Goal: Communication & Community: Answer question/provide support

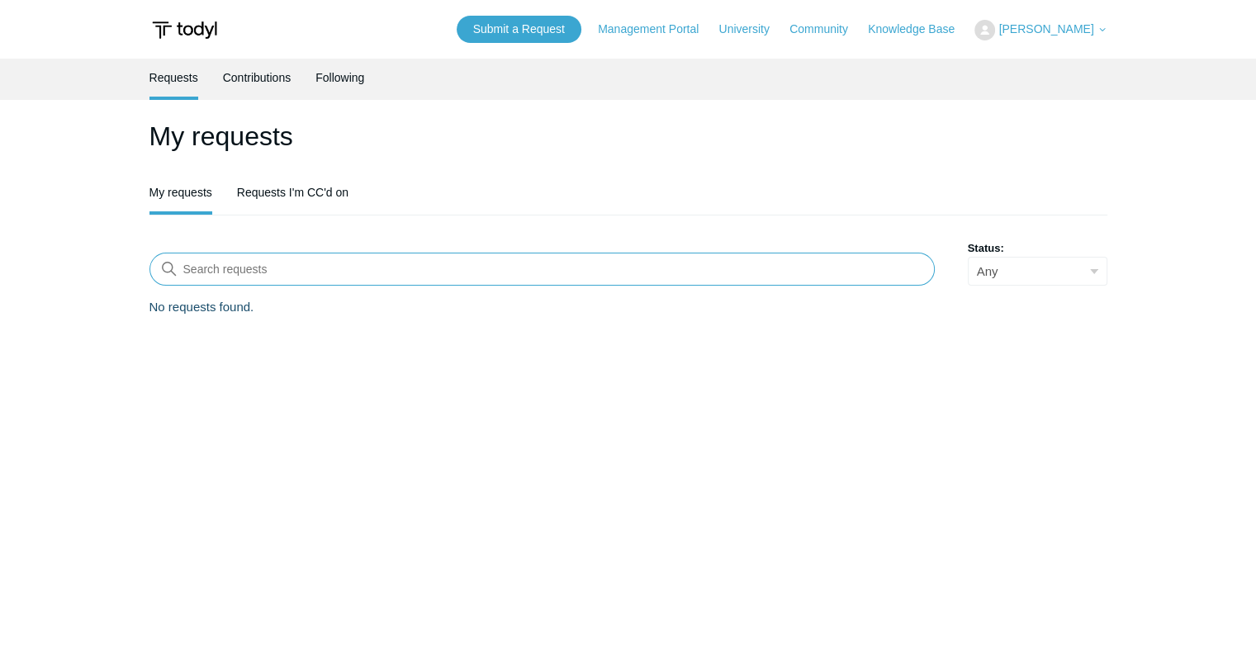
click at [334, 280] on input "Search requests" at bounding box center [541, 269] width 785 height 33
click at [459, 148] on h1 "My requests" at bounding box center [628, 136] width 958 height 40
click at [548, 21] on link "Submit a Request" at bounding box center [519, 29] width 125 height 27
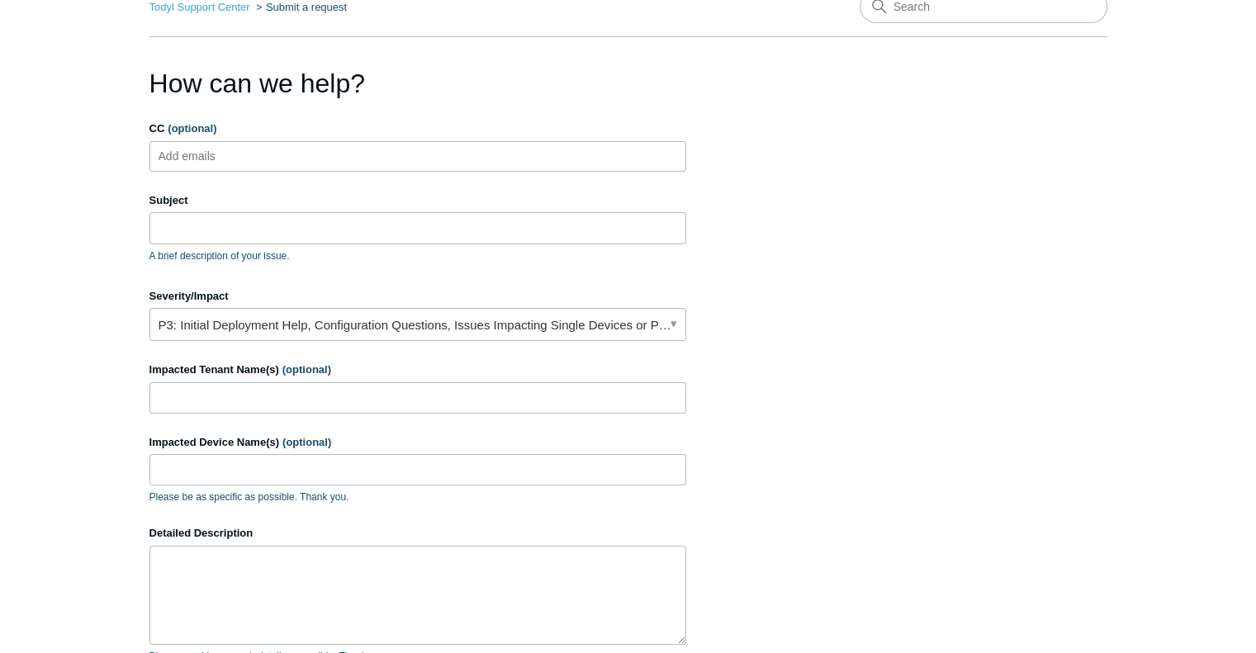
scroll to position [88, 0]
click at [296, 143] on ul "Add emails" at bounding box center [417, 155] width 537 height 31
type input "[PERSON_NAME][EMAIL_ADDRESS][DOMAIN_NAME]"
click at [242, 234] on input "Subject" at bounding box center [417, 226] width 537 height 31
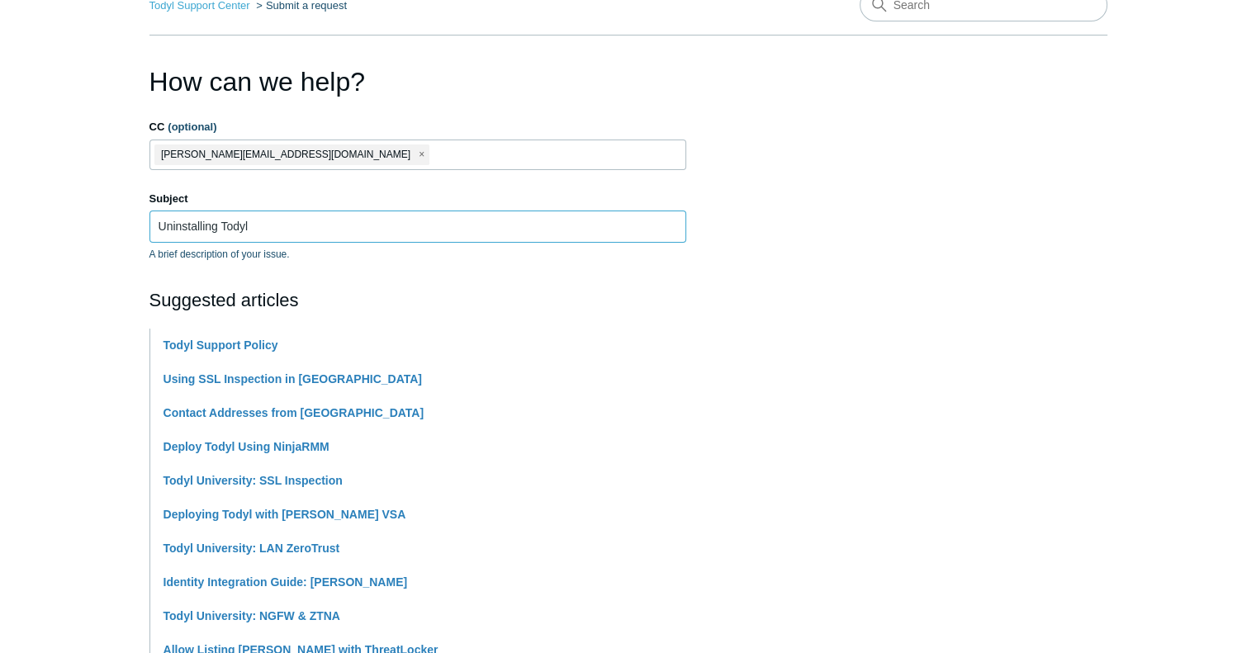
type input "Uninstalling Todyl"
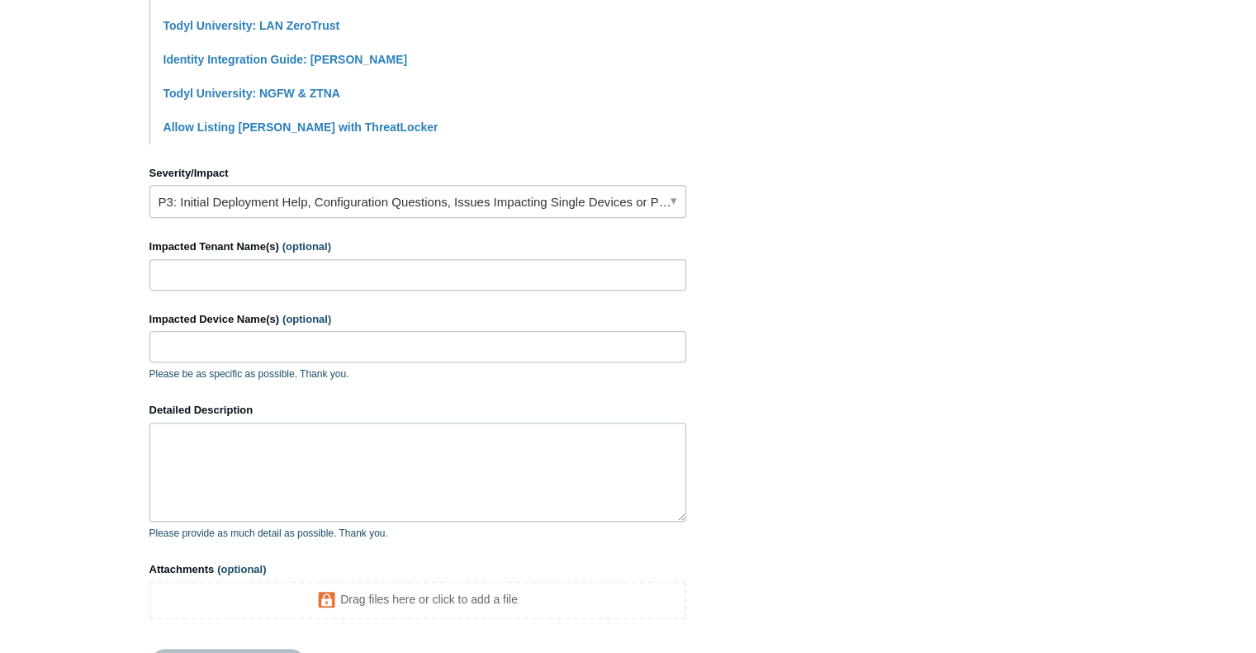
scroll to position [617, 0]
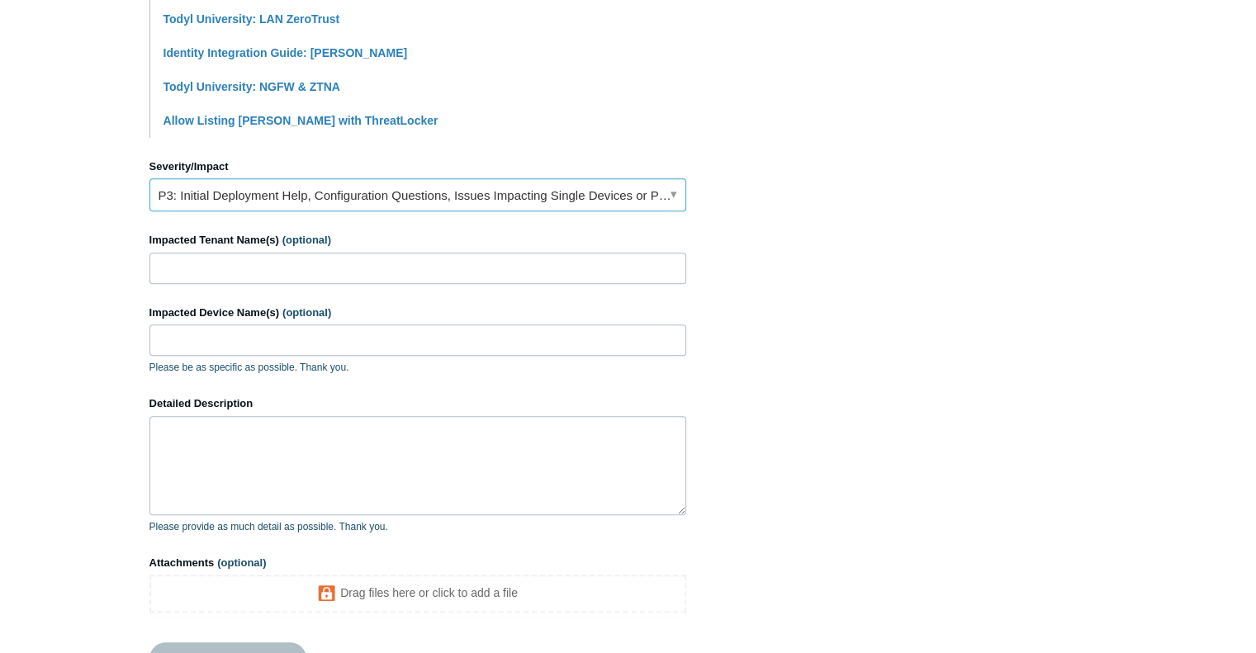
click at [510, 207] on link "P3: Initial Deployment Help, Configuration Questions, Issues Impacting Single D…" at bounding box center [417, 194] width 537 height 33
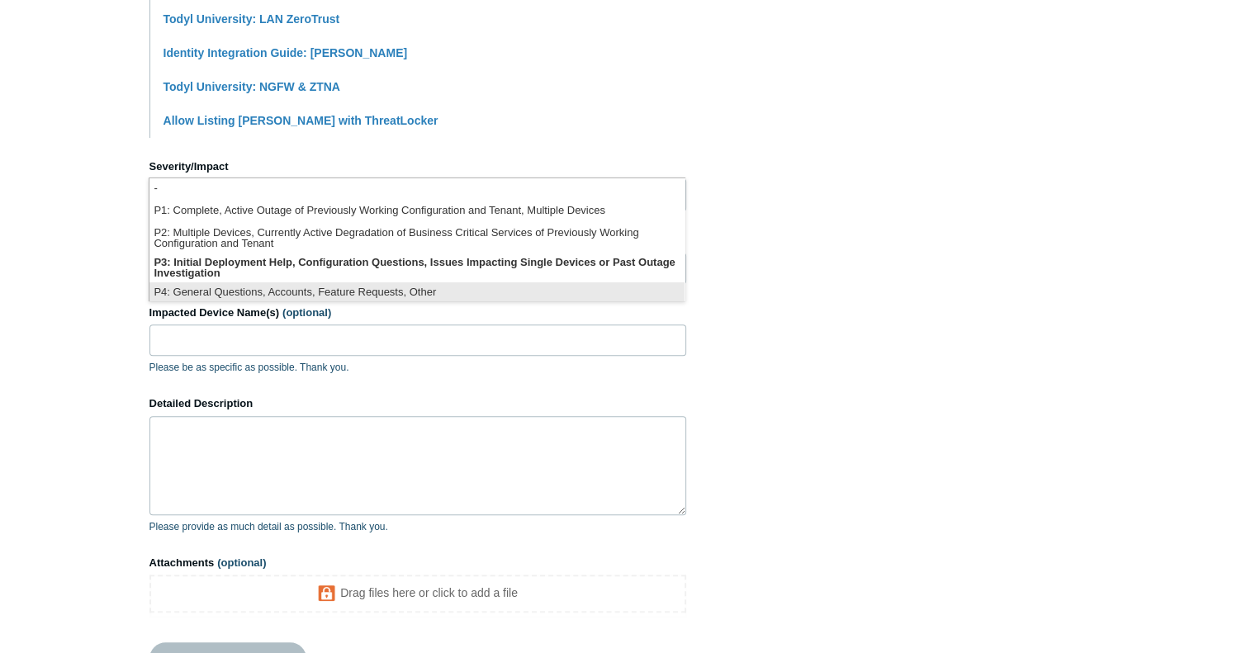
scroll to position [3, 0]
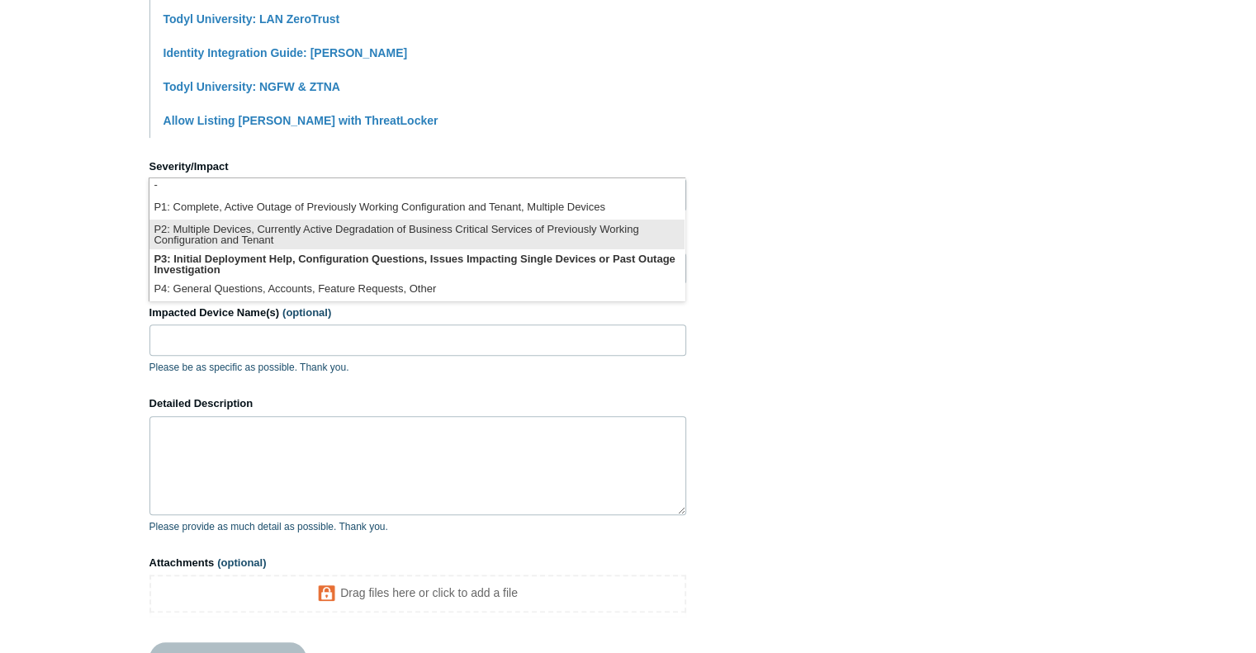
click at [480, 229] on li "P2: Multiple Devices, Currently Active Degradation of Business Critical Service…" at bounding box center [416, 235] width 535 height 30
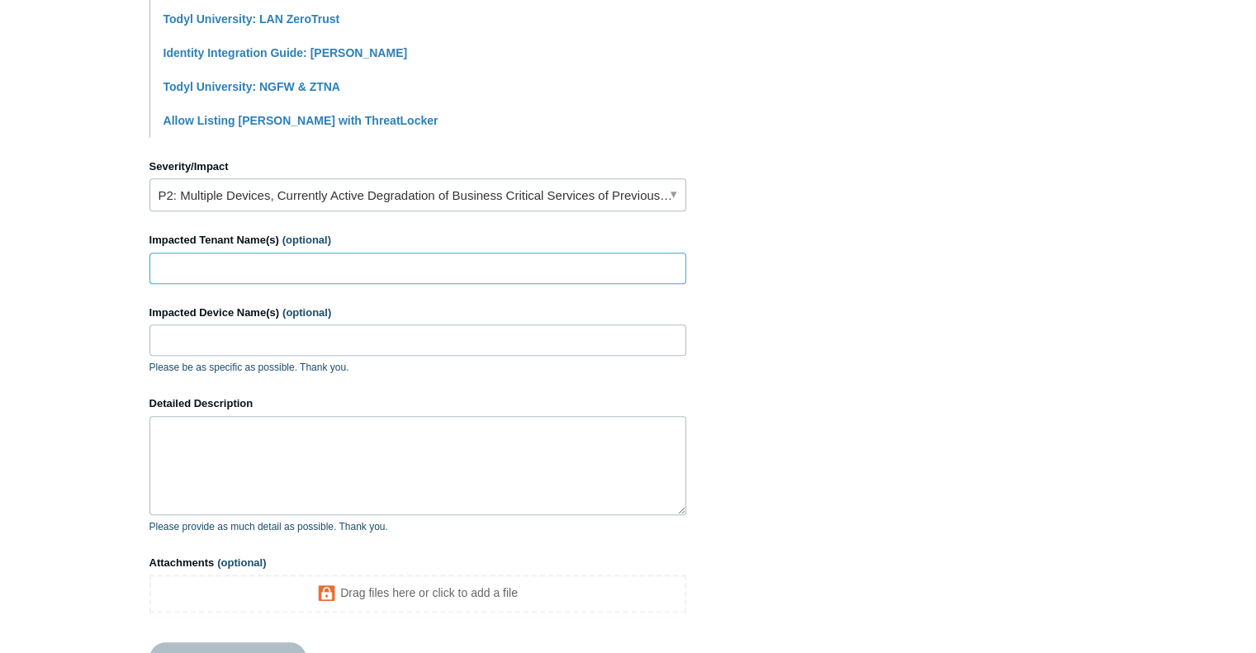
click at [396, 275] on input "Impacted Tenant Name(s) (optional)" at bounding box center [417, 268] width 537 height 31
type input "alpine mar"
click at [285, 439] on textarea "Detailed Description" at bounding box center [417, 465] width 537 height 99
paste textarea "My team and I are having a lot of frustrations with Todyl / SGN Connect / Elast…"
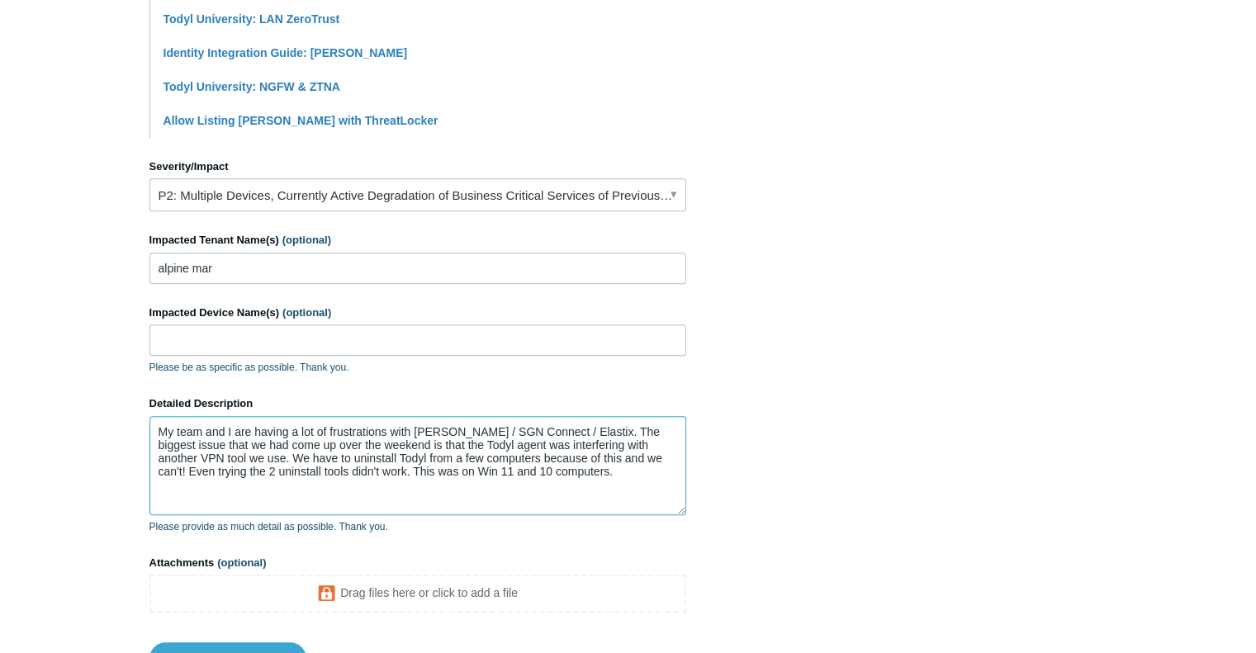
click at [159, 425] on textarea "My team and I are having a lot of frustrations with Todyl / SGN Connect / Elast…" at bounding box center [417, 465] width 537 height 99
drag, startPoint x: 443, startPoint y: 431, endPoint x: 524, endPoint y: 429, distance: 81.8
click at [524, 429] on textarea "My team and I are having a lot of frustrations with Todyl / SGN Connect / Elast…" at bounding box center [417, 465] width 537 height 99
click at [526, 433] on textarea "My team and I are having a lot of frustrations with Todyl VPN and Elastix. The …" at bounding box center [417, 465] width 537 height 99
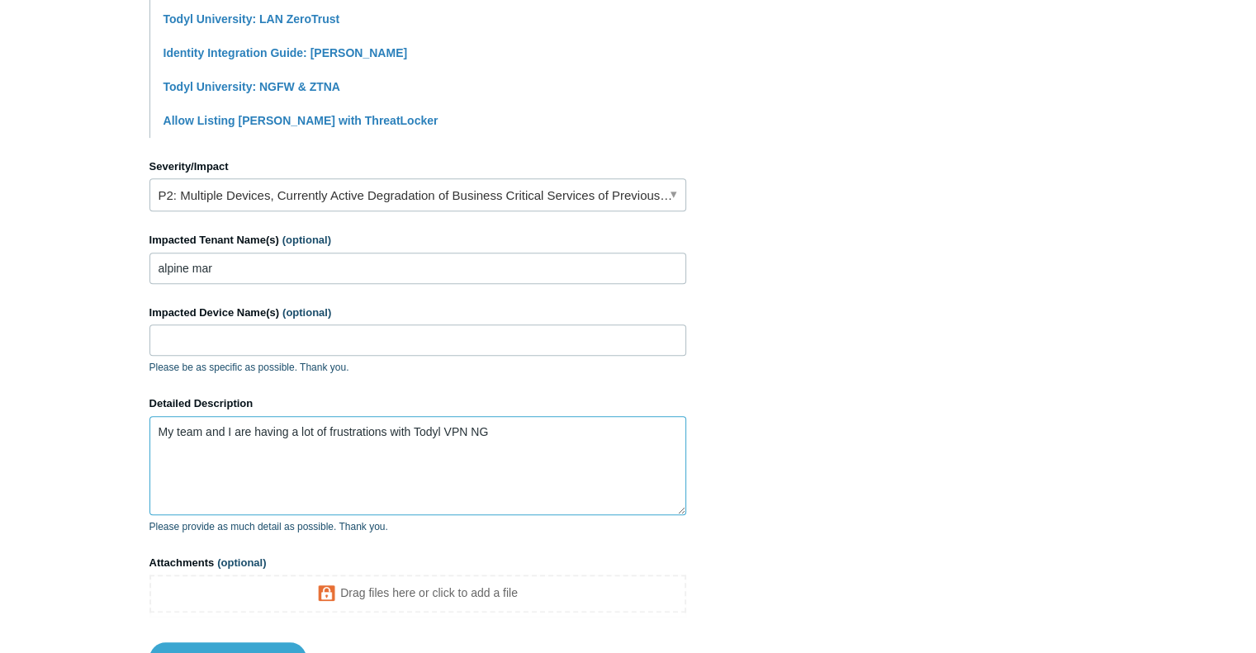
click at [594, 479] on textarea "My team and I are having a lot of frustrations with Todyl VPN NG" at bounding box center [417, 465] width 537 height 99
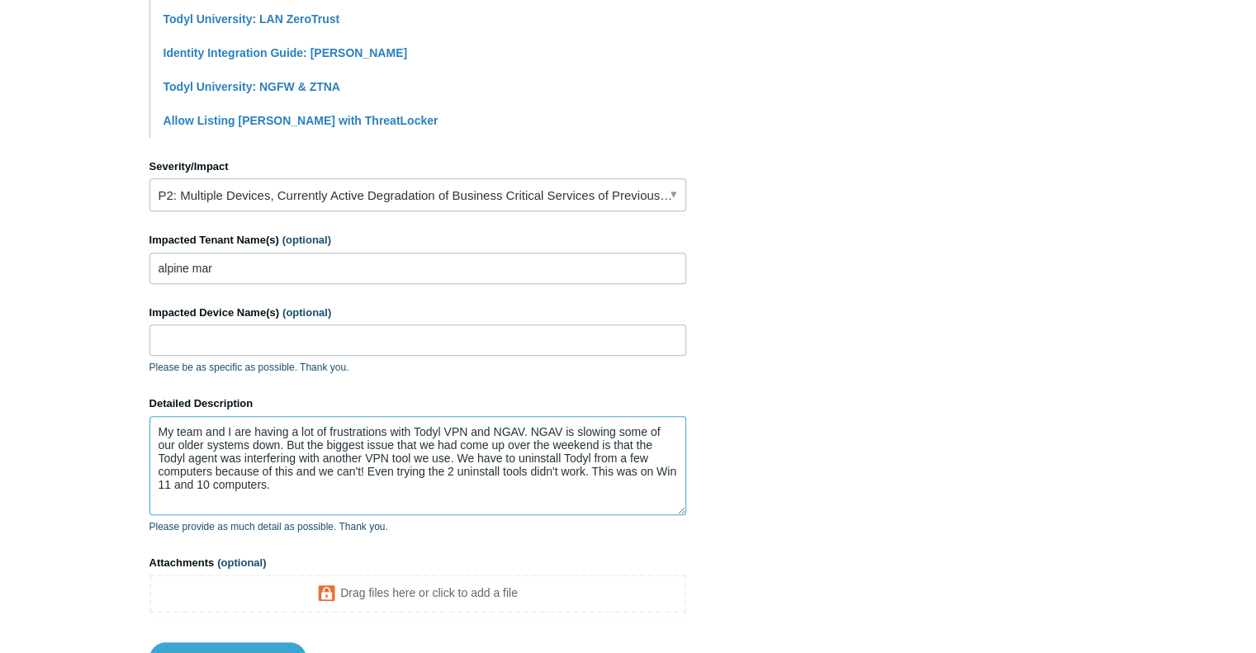
click at [211, 458] on textarea "My team and I are having a lot of frustrations with Todyl VPN and NGAV. NGAV is…" at bounding box center [417, 465] width 537 height 99
click at [362, 477] on textarea "My team and I are having a lot of frustrations with Todyl VPN and NGAV. NGAV is…" at bounding box center [417, 465] width 537 height 99
click at [405, 491] on textarea "My team and I are having a lot of frustrations with Todyl VPN and NGAV. NGAV is…" at bounding box center [417, 465] width 537 height 99
click at [393, 457] on textarea "My team and I are having a lot of frustrations with Todyl VPN and NGAV. NGAV is…" at bounding box center [417, 465] width 537 height 99
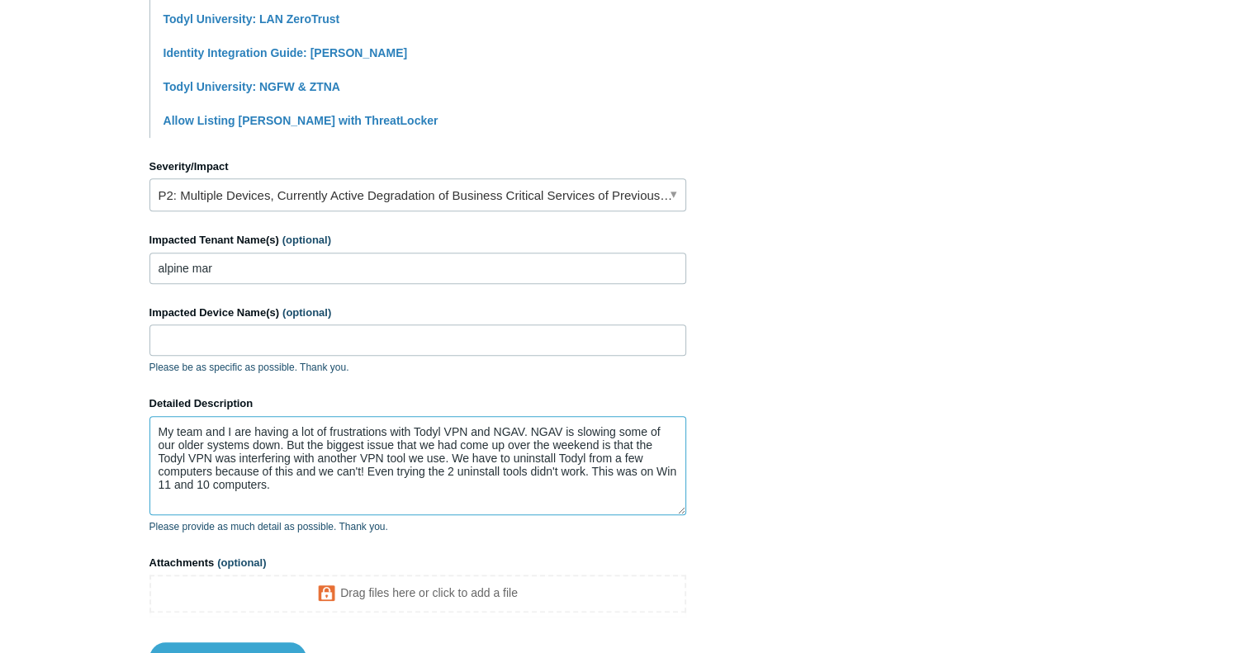
drag, startPoint x: 386, startPoint y: 454, endPoint x: 403, endPoint y: 455, distance: 17.4
click at [403, 455] on textarea "My team and I are having a lot of frustrations with Todyl VPN and NGAV. NGAV is…" at bounding box center [417, 465] width 537 height 99
click at [356, 476] on textarea "My team and I are having a lot of frustrations with Todyl VPN and NGAV. NGAV is…" at bounding box center [417, 465] width 537 height 99
click at [180, 469] on textarea "My team and I are having a lot of frustrations with Todyl VPN and NGAV. NGAV is…" at bounding box center [417, 465] width 537 height 99
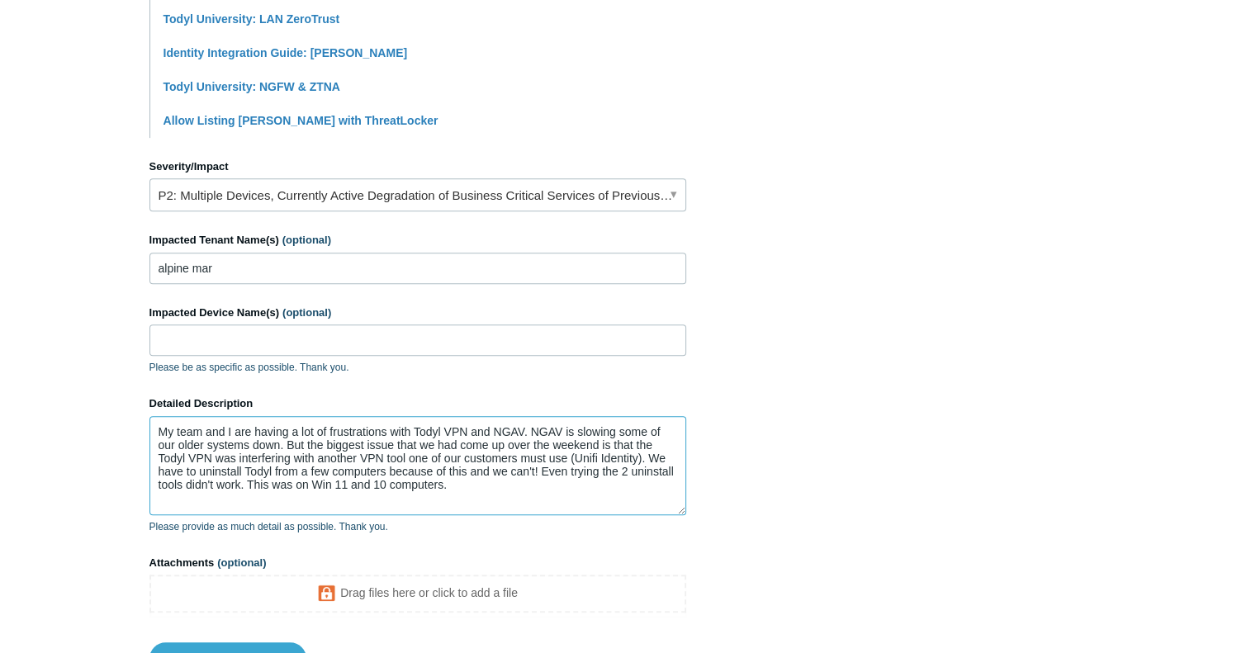
click at [180, 469] on textarea "My team and I are having a lot of frustrations with Todyl VPN and NGAV. NGAV is…" at bounding box center [417, 465] width 537 height 99
click at [178, 469] on textarea "My team and I are having a lot of frustrations with Todyl VPN and NGAV. NGAV is…" at bounding box center [417, 465] width 537 height 99
click at [649, 455] on textarea "My team and I are having a lot of frustrations with Todyl VPN and NGAV. NGAV is…" at bounding box center [417, 465] width 537 height 99
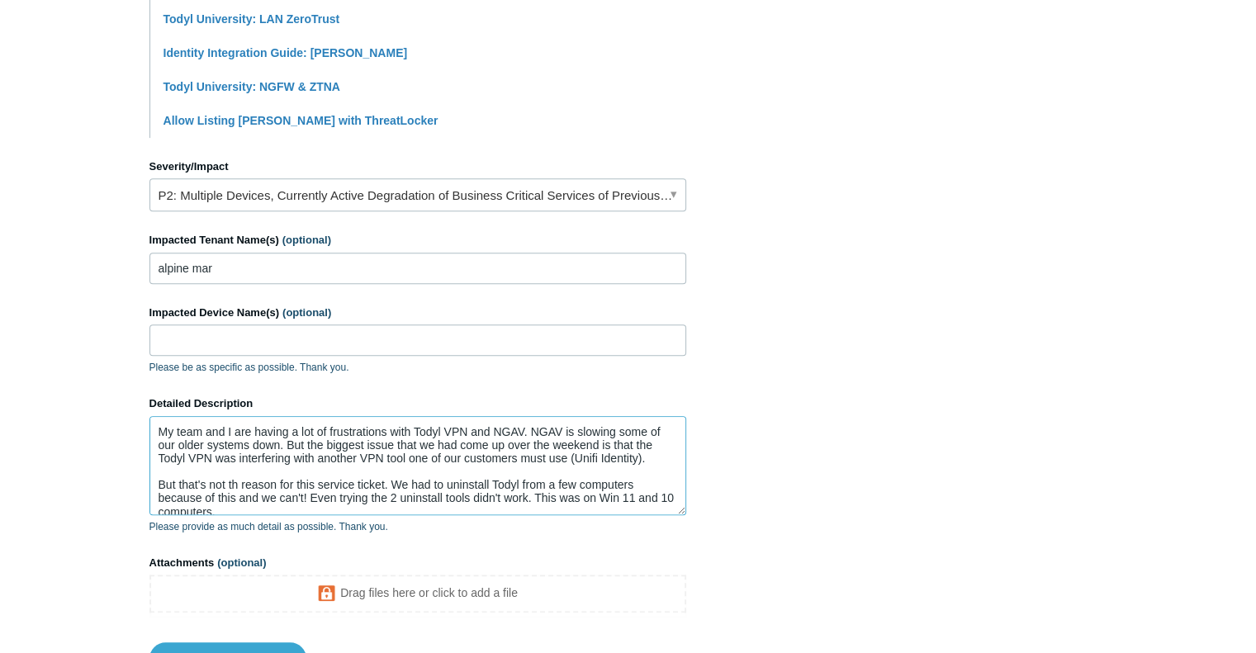
click at [238, 485] on textarea "My team and I are having a lot of frustrations with Todyl VPN and NGAV. NGAV is…" at bounding box center [417, 465] width 537 height 99
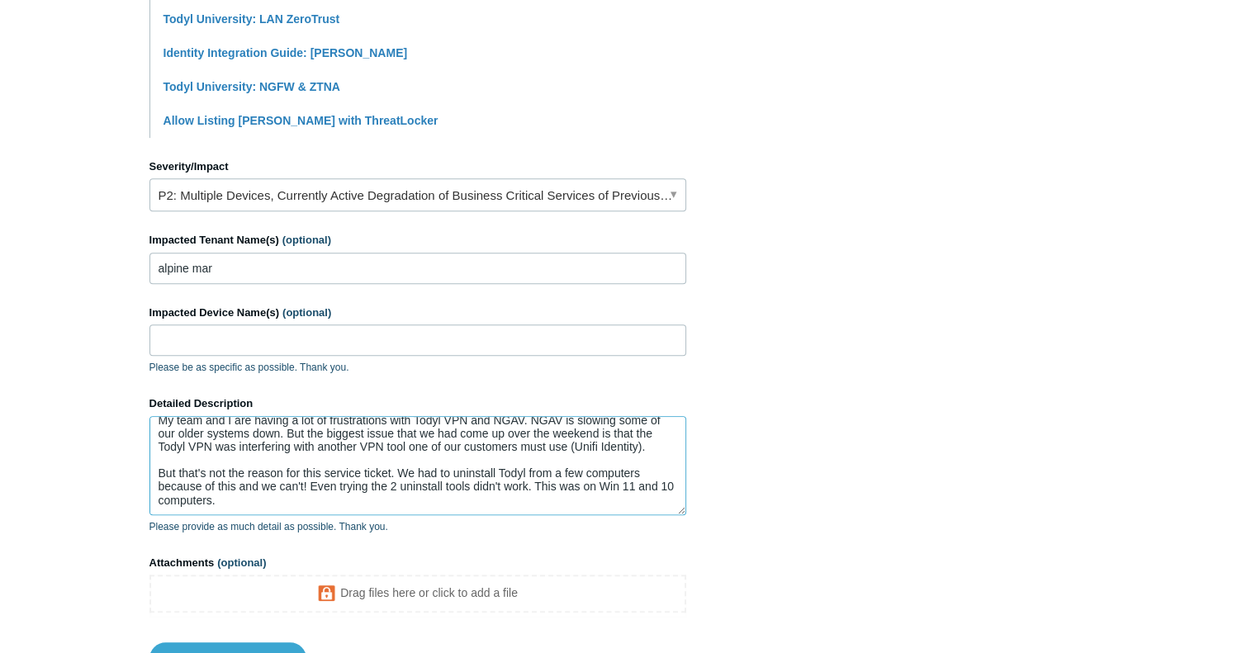
click at [395, 469] on textarea "My team and I are having a lot of frustrations with Todyl VPN and NGAV. NGAV is…" at bounding box center [417, 465] width 537 height 99
click at [490, 481] on textarea "My team and I are having a lot of frustrations with Todyl VPN and NGAV. NGAV is…" at bounding box center [417, 465] width 537 height 99
click at [377, 499] on textarea "My team and I are having a lot of frustrations with Todyl VPN and NGAV. NGAV is…" at bounding box center [417, 465] width 537 height 99
click at [335, 497] on textarea "My team and I are having a lot of frustrations with Todyl VPN and NGAV. NGAV is…" at bounding box center [417, 465] width 537 height 99
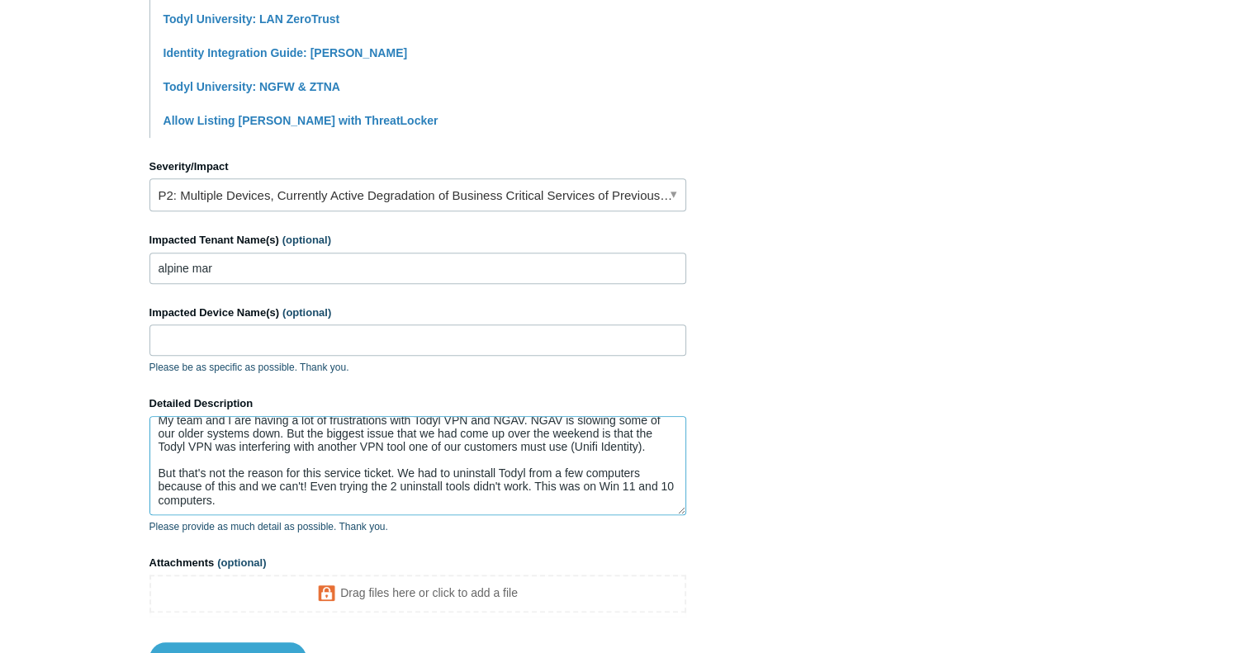
click at [357, 491] on textarea "My team and I are having a lot of frustrations with Todyl VPN and NGAV. NGAV is…" at bounding box center [417, 465] width 537 height 99
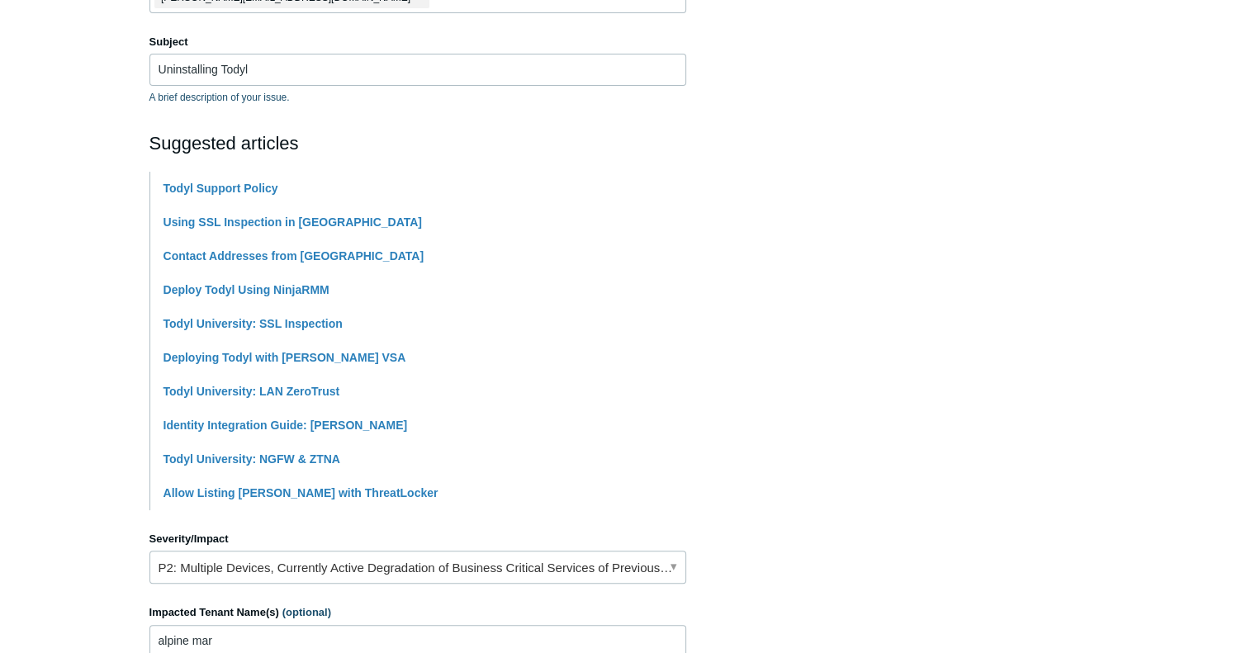
scroll to position [0, 0]
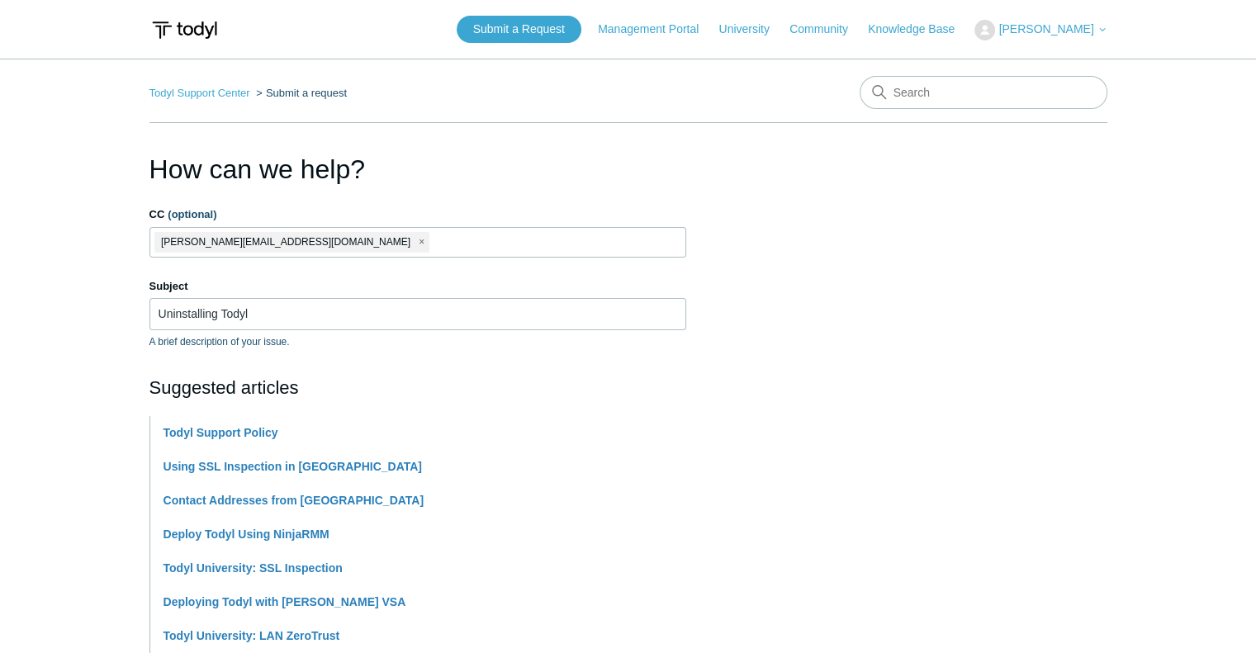
type textarea "My team and I are having a lot of frustrations with Todyl VPN and NGAV. NGAV is…"
click at [286, 315] on input "Uninstalling Todyl" at bounding box center [417, 313] width 537 height 31
click at [359, 287] on label "Subject" at bounding box center [417, 286] width 537 height 17
click at [359, 298] on input "Uninstalli Todyl" at bounding box center [417, 313] width 537 height 31
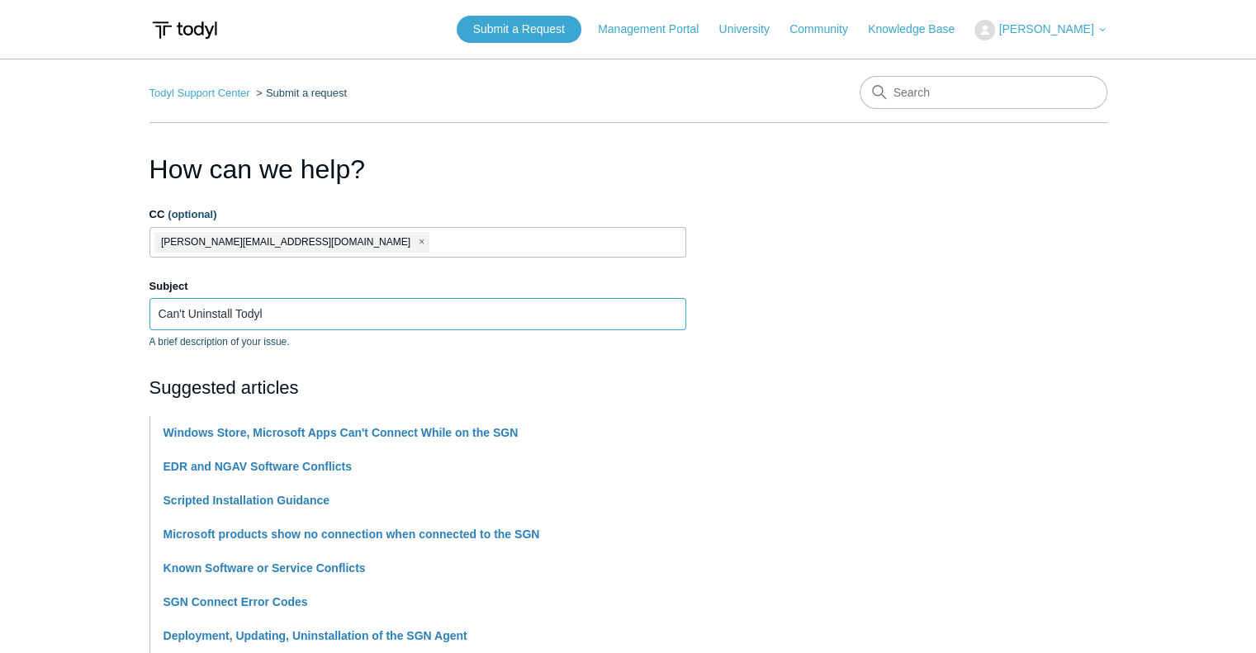
type input "Can't Uninstall Todyl"
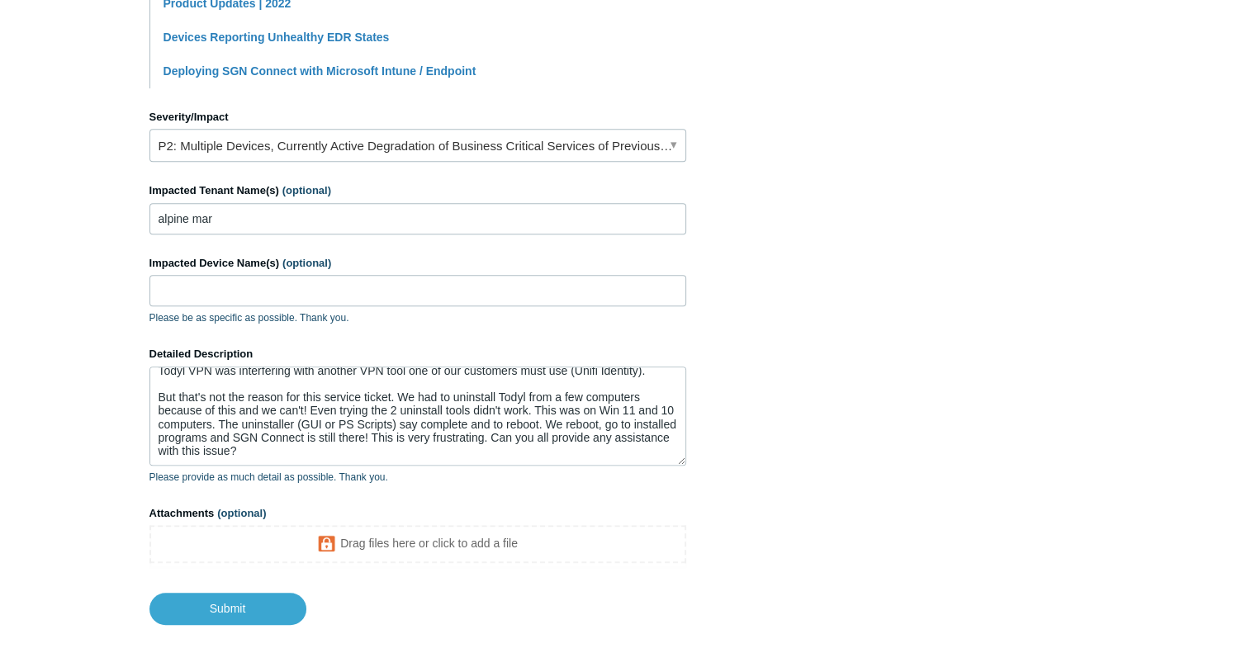
scroll to position [751, 0]
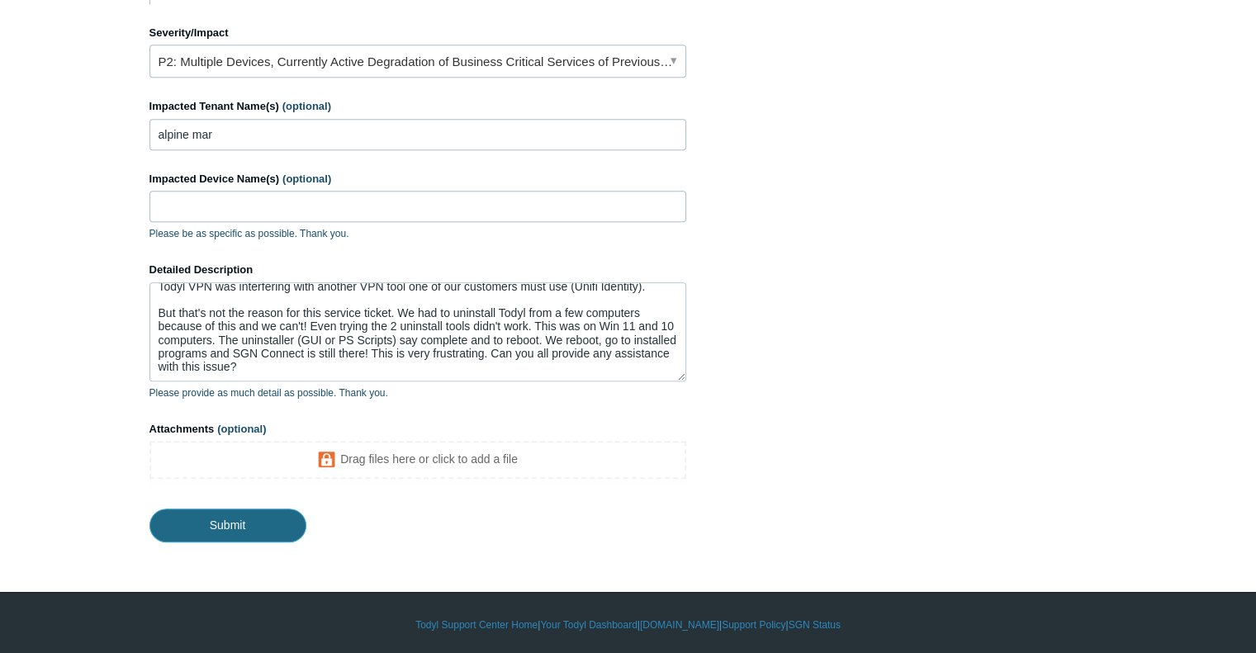
click at [201, 514] on input "Submit" at bounding box center [227, 525] width 157 height 33
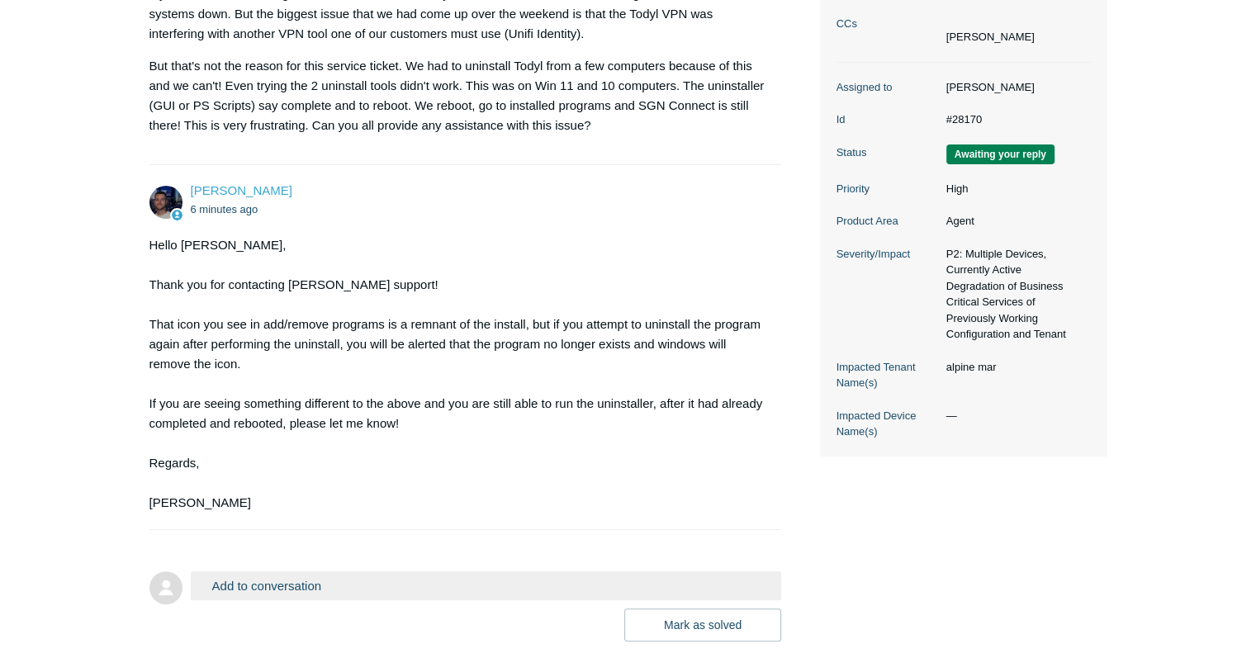
scroll to position [439, 0]
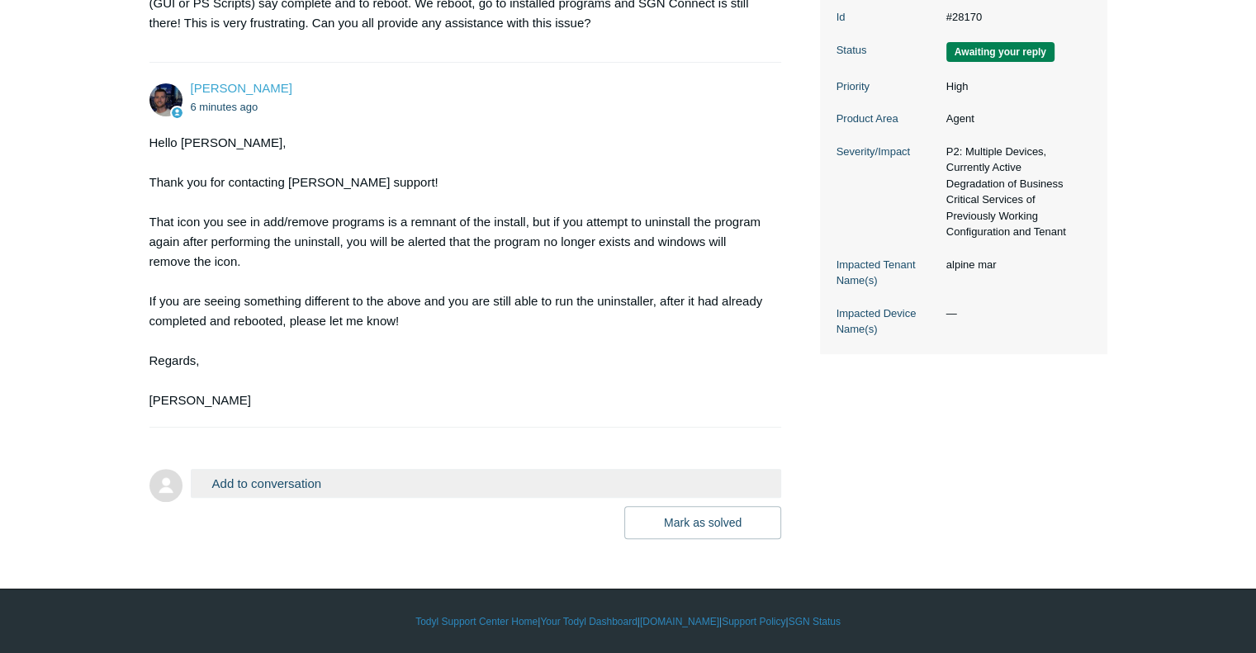
click at [280, 482] on button "Add to conversation" at bounding box center [486, 483] width 591 height 29
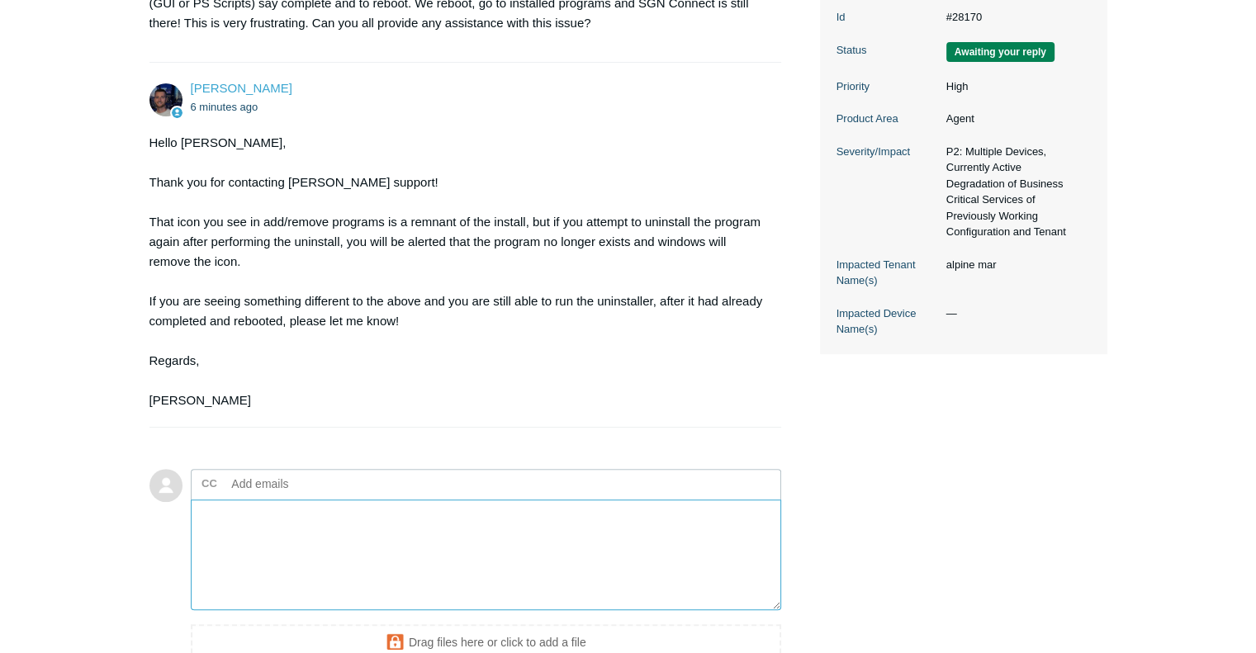
click at [288, 534] on textarea "Add your reply" at bounding box center [486, 555] width 591 height 111
click at [287, 500] on textarea "Hi" at bounding box center [486, 555] width 591 height 111
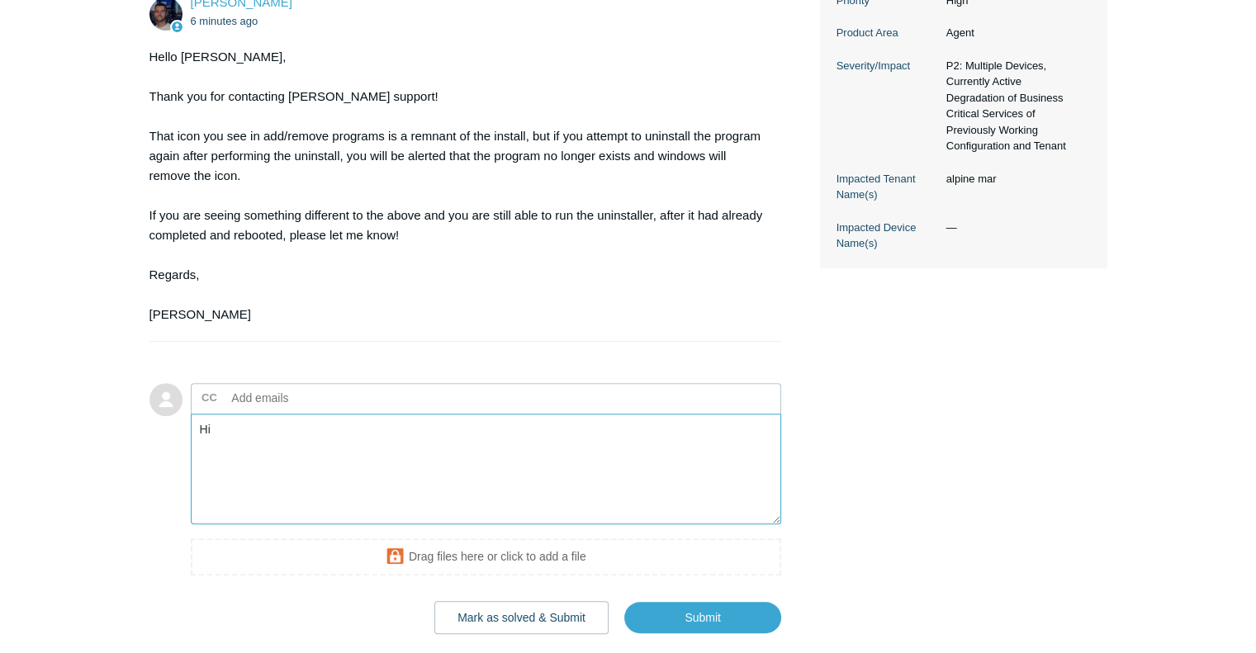
scroll to position [528, 0]
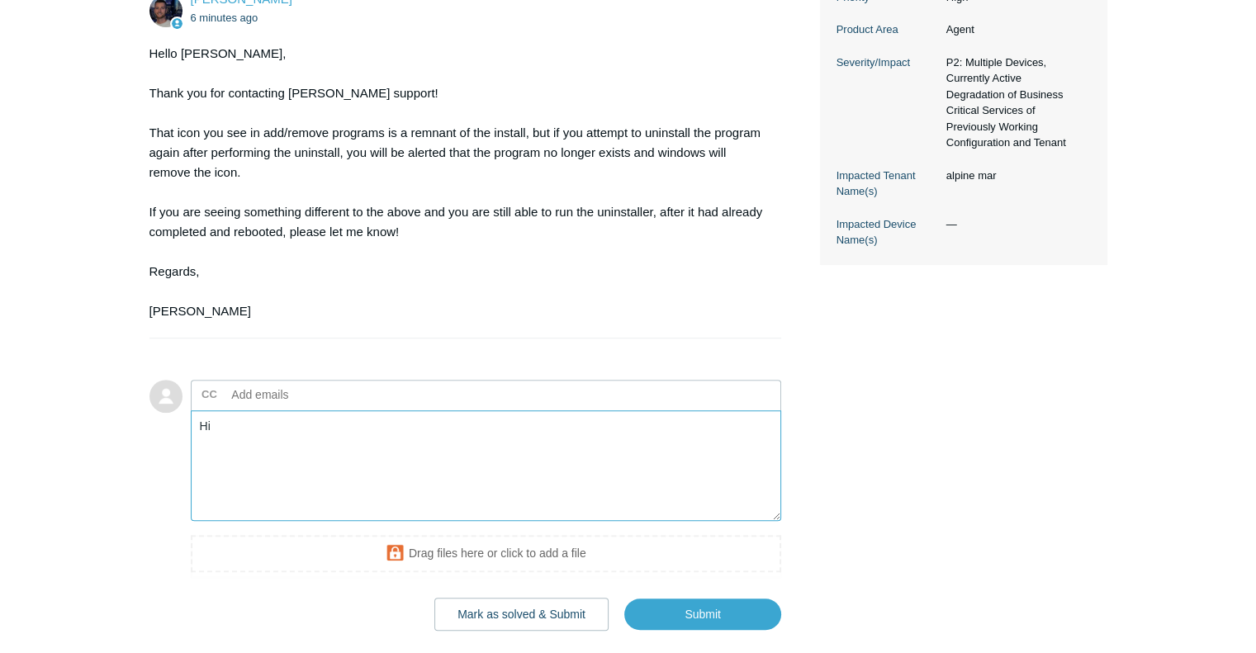
type textarea "Hi"
click at [314, 386] on input "text" at bounding box center [314, 394] width 178 height 25
type input "[PERSON_NAME][EMAIL_ADDRESS][DOMAIN_NAME]"
click at [287, 438] on textarea "Hi" at bounding box center [486, 465] width 591 height 111
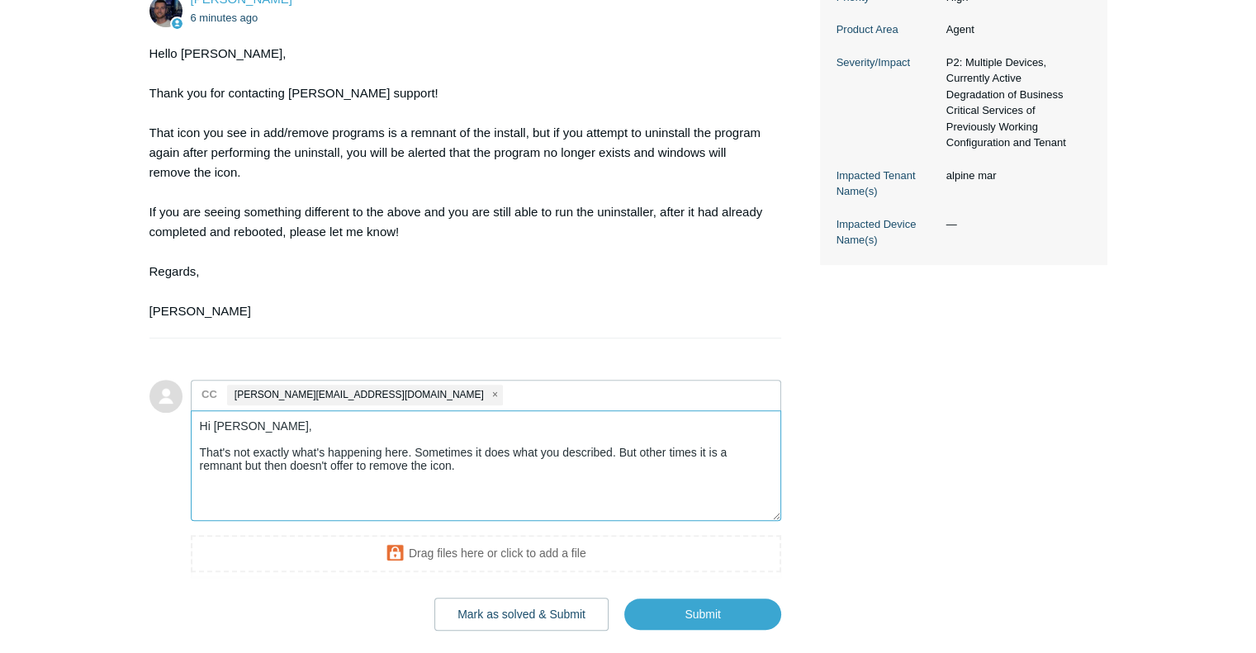
click at [627, 452] on textarea "Hi [PERSON_NAME], That's not exactly what's happening here. Sometimes it does w…" at bounding box center [486, 465] width 591 height 111
click at [613, 471] on textarea "Hi [PERSON_NAME], That's not exactly what's happening here. Sometimes it does w…" at bounding box center [486, 465] width 591 height 111
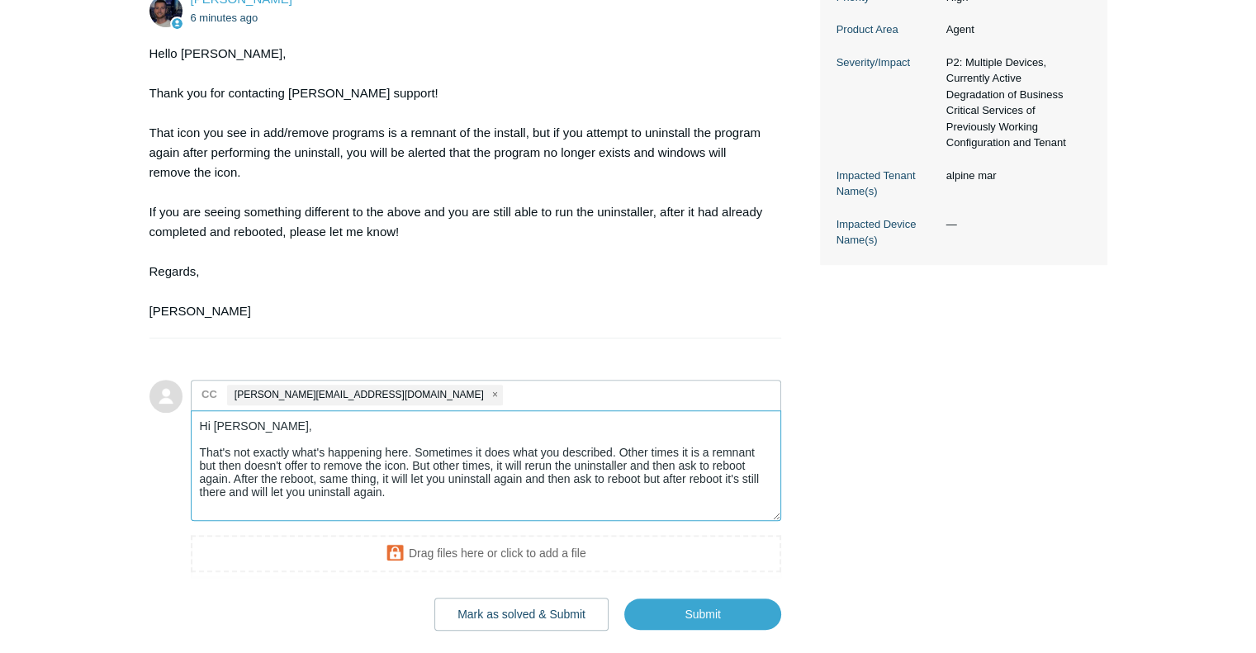
click at [608, 464] on textarea "Hi [PERSON_NAME], That's not exactly what's happening here. Sometimes it does w…" at bounding box center [486, 465] width 591 height 111
click at [605, 468] on textarea "Hi [PERSON_NAME], That's not exactly what's happening here. Sometimes it does w…" at bounding box center [486, 465] width 591 height 111
click at [508, 486] on textarea "Hi [PERSON_NAME], That's not exactly what's happening here. Sometimes it does w…" at bounding box center [486, 465] width 591 height 111
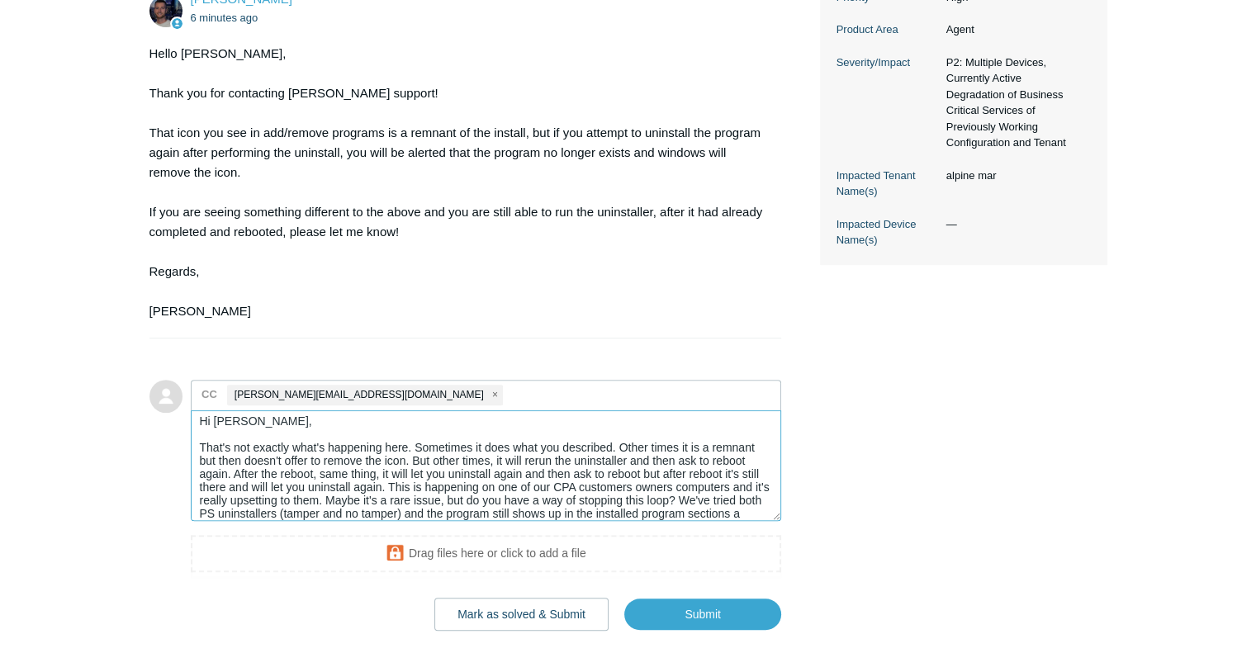
scroll to position [18, 0]
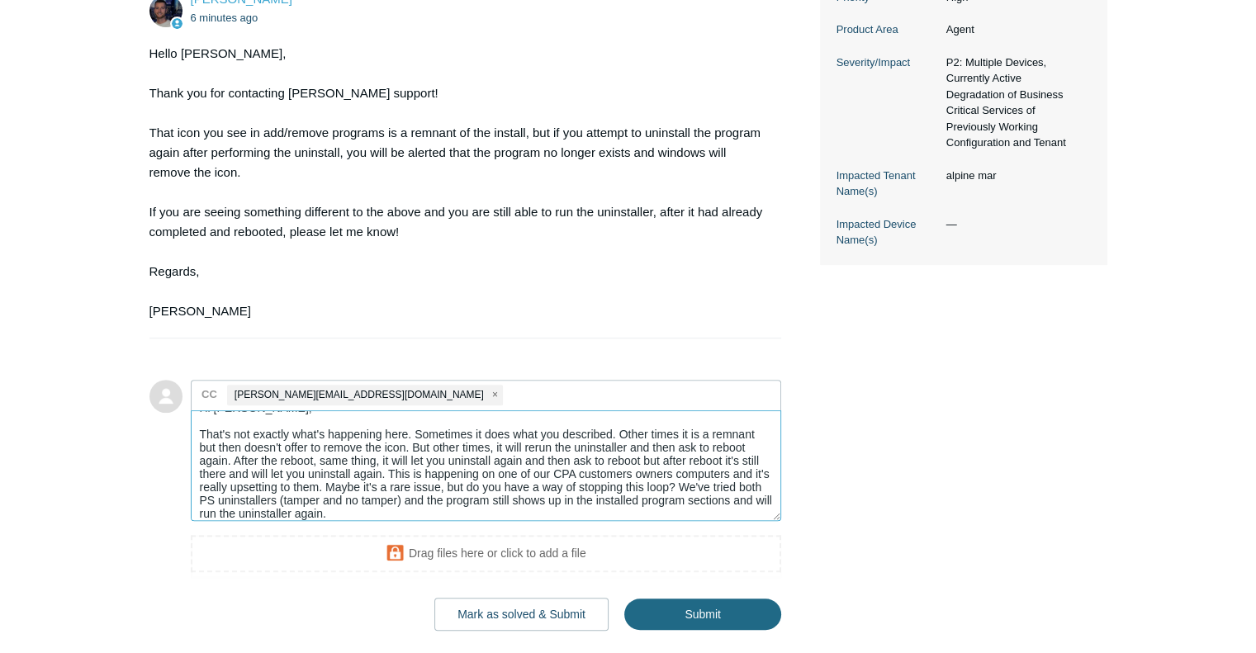
type textarea "Hi [PERSON_NAME], That's not exactly what's happening here. Sometimes it does w…"
click at [670, 609] on input "Submit" at bounding box center [702, 615] width 157 height 33
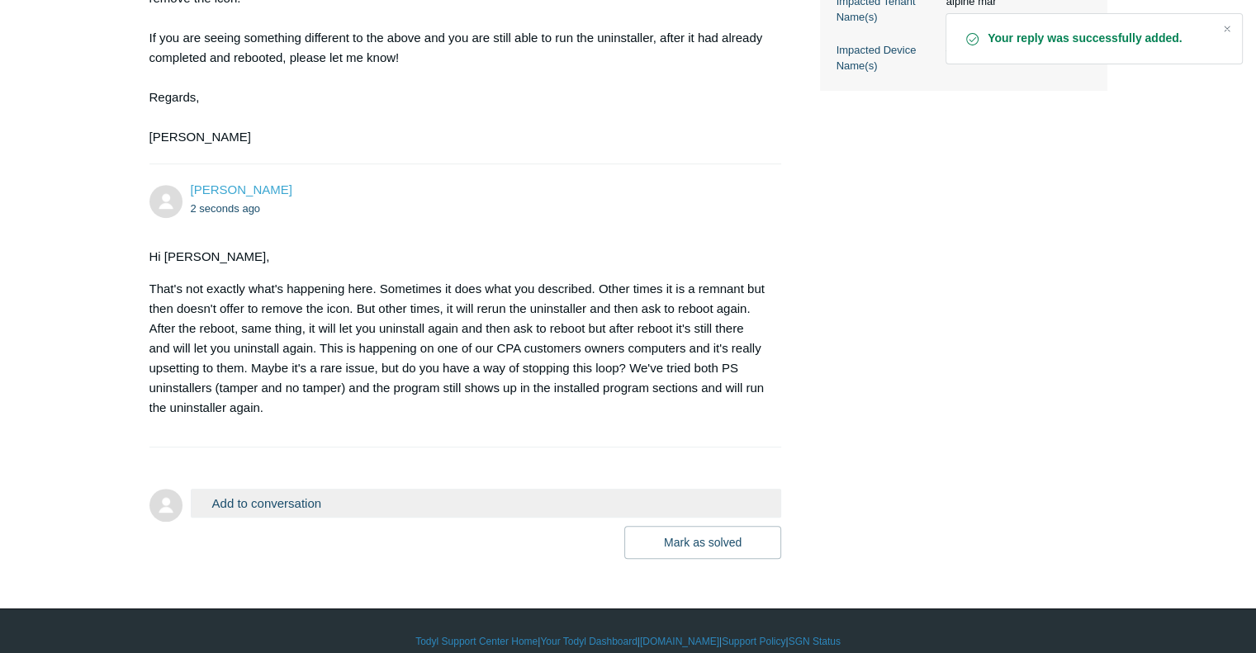
scroll to position [722, 0]
